Goal: Information Seeking & Learning: Understand process/instructions

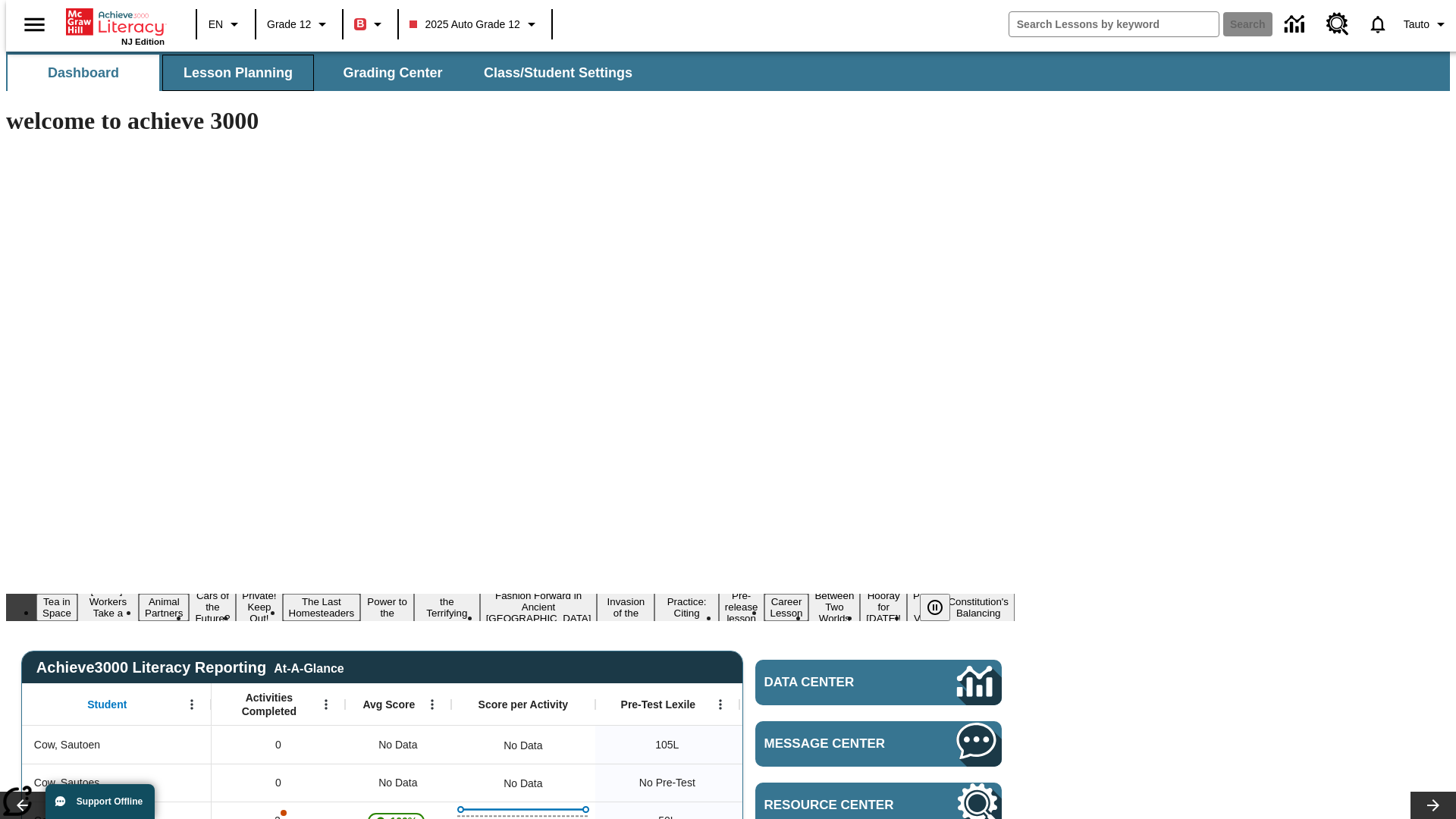
click at [232, 73] on span "Lesson Planning" at bounding box center [238, 73] width 109 height 17
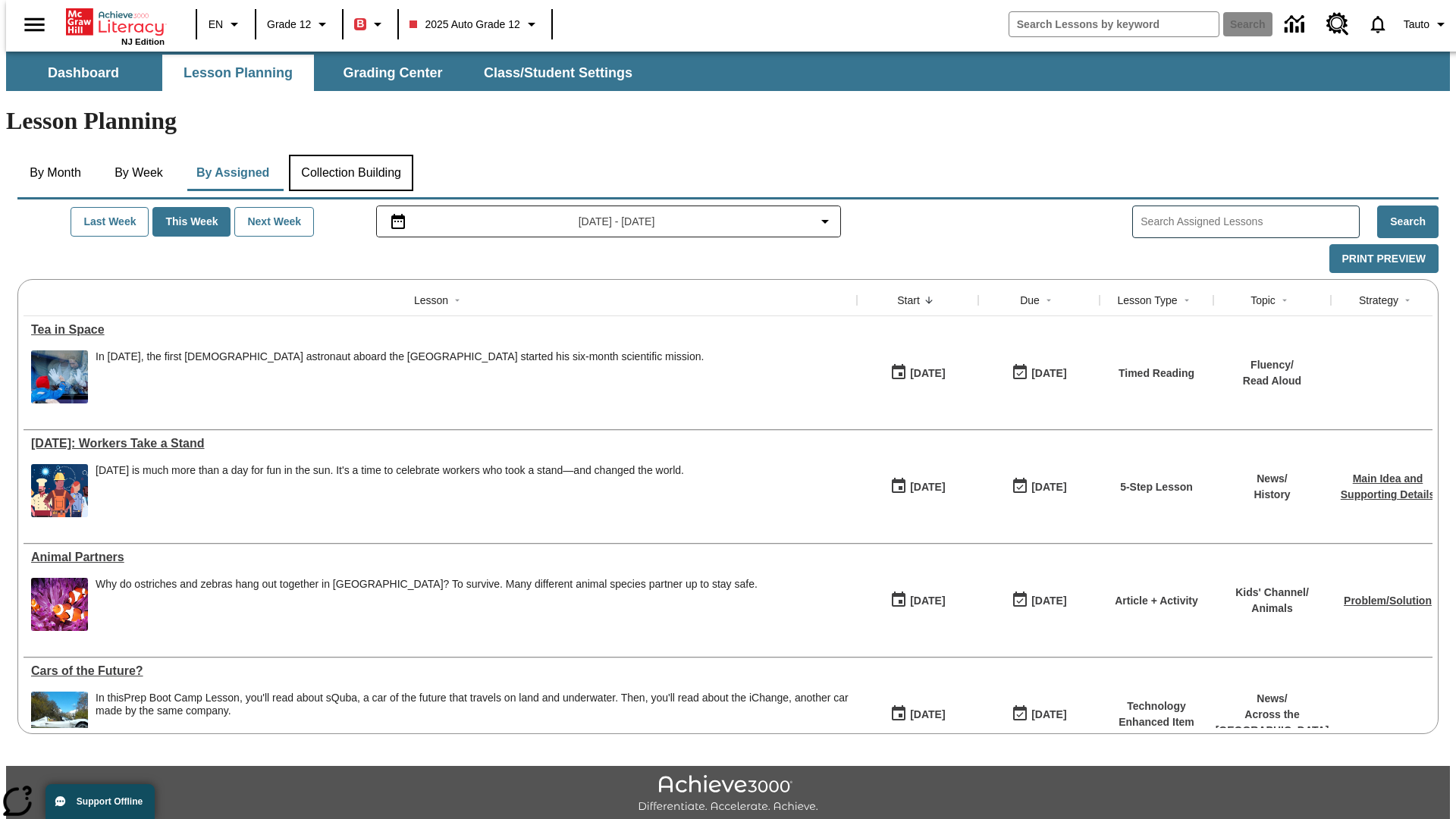
click at [350, 154] on button "Collection Building" at bounding box center [351, 173] width 124 height 36
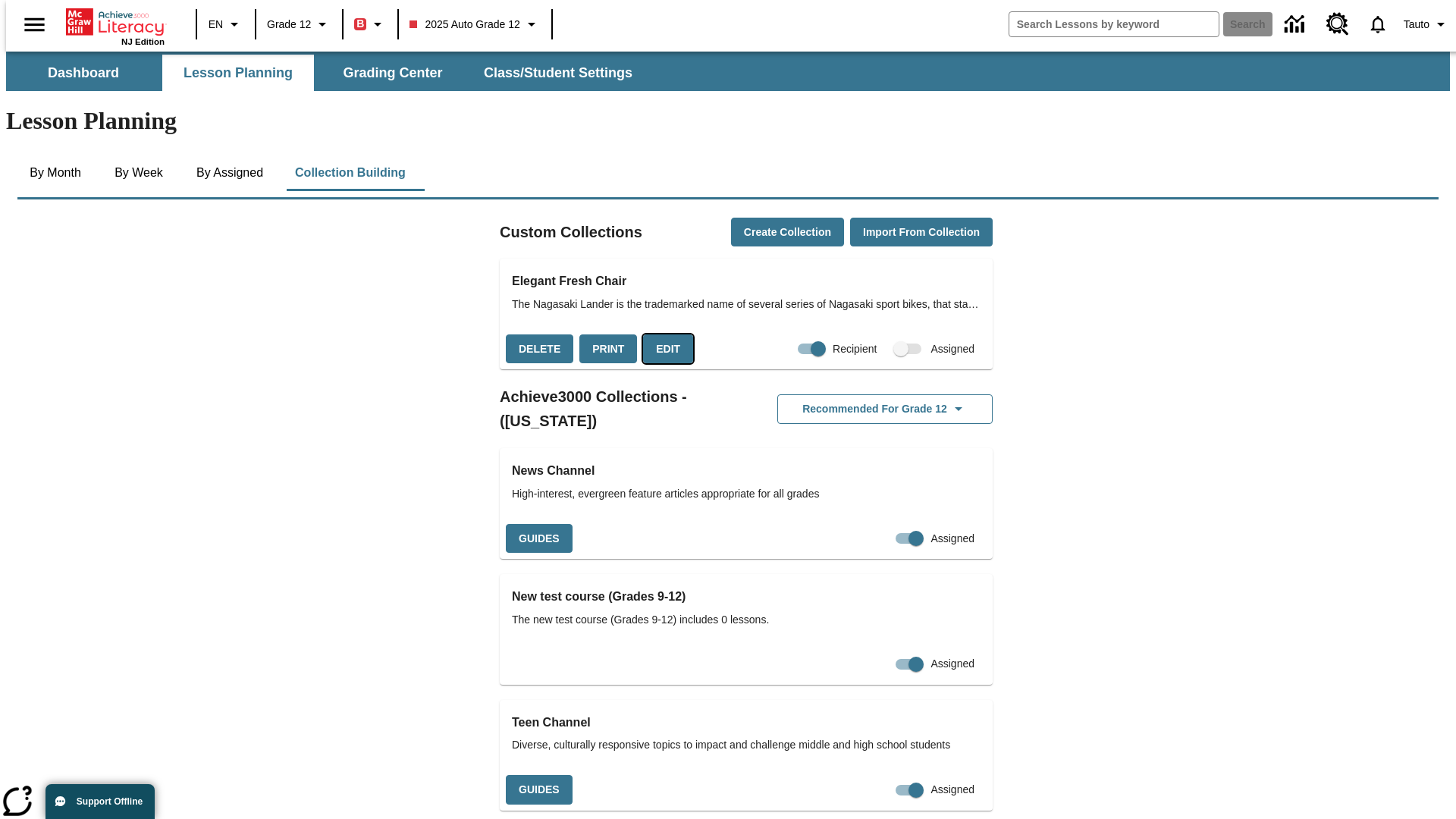
click at [662, 334] on button "Edit" at bounding box center [667, 348] width 50 height 29
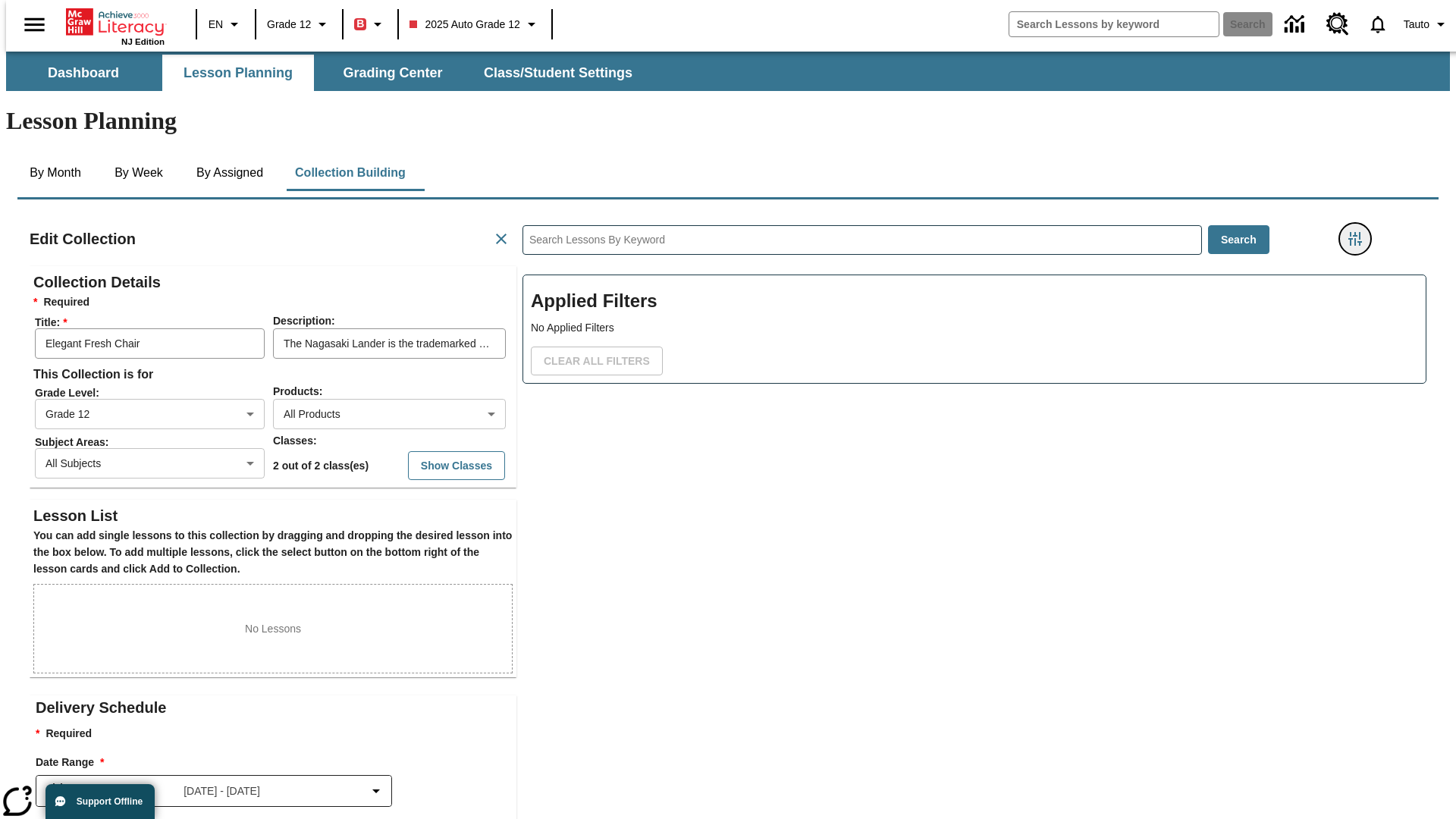
click at [1360, 232] on icon "Filters Side menu" at bounding box center [1355, 238] width 13 height 13
click at [1093, 187] on body "Skip to main content NJ Edition EN Grade 12 B 2025 Auto Grade 12 Search 0 Tauto…" at bounding box center [728, 526] width 1444 height 950
